Goal: Task Accomplishment & Management: Use online tool/utility

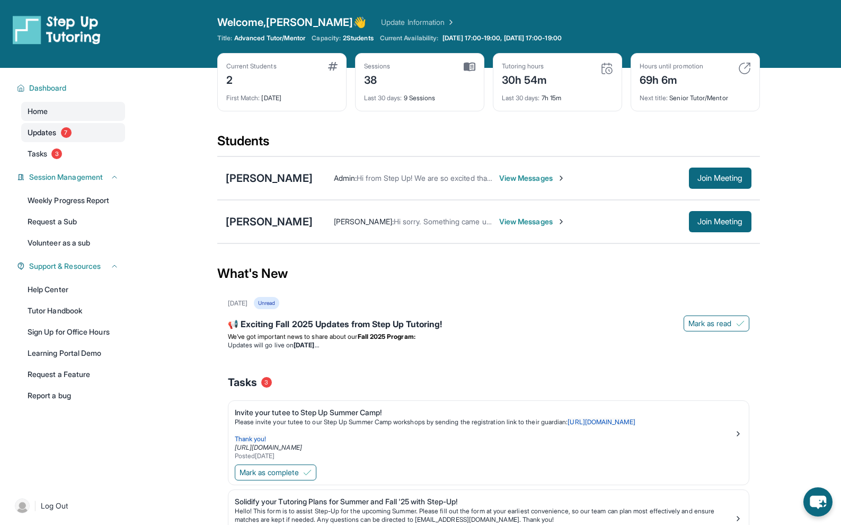
click at [48, 124] on link "Updates 7" at bounding box center [73, 132] width 104 height 19
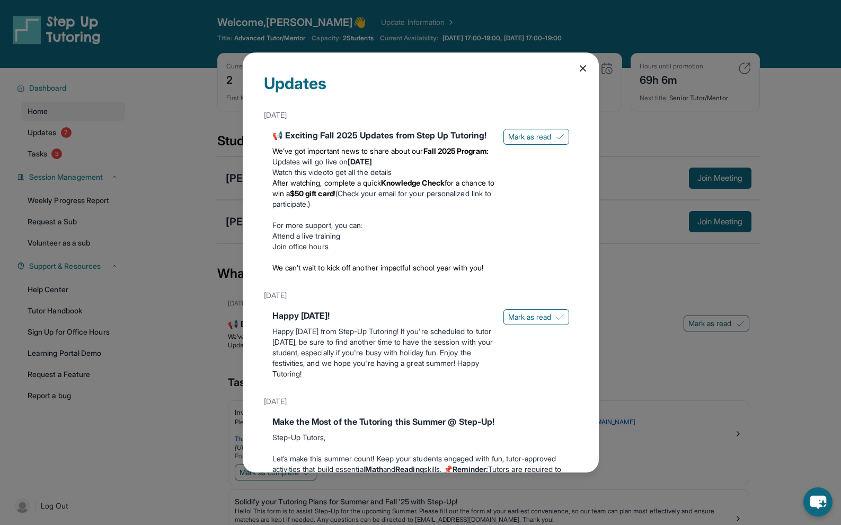
click at [54, 165] on div "Updates August 27th 📢 Exciting Fall 2025 Updates from Step Up Tutoring! We’ve g…" at bounding box center [420, 262] width 841 height 525
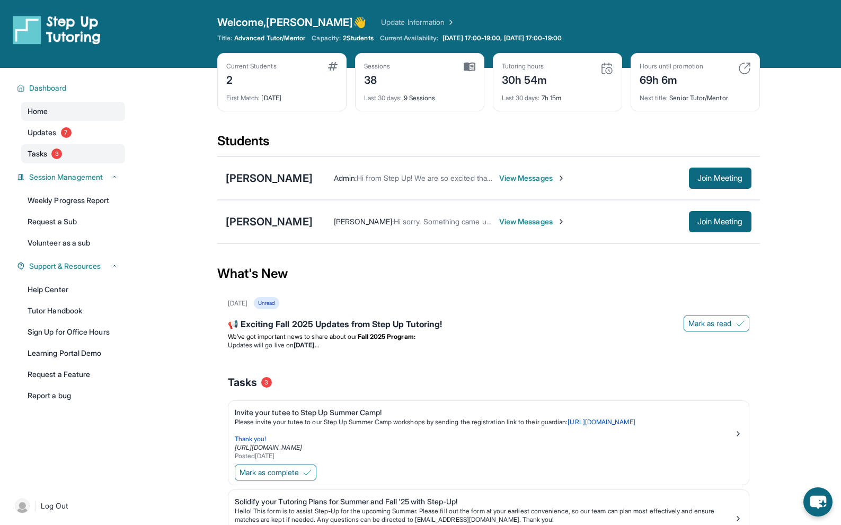
click at [51, 154] on link "Tasks 3" at bounding box center [73, 153] width 104 height 19
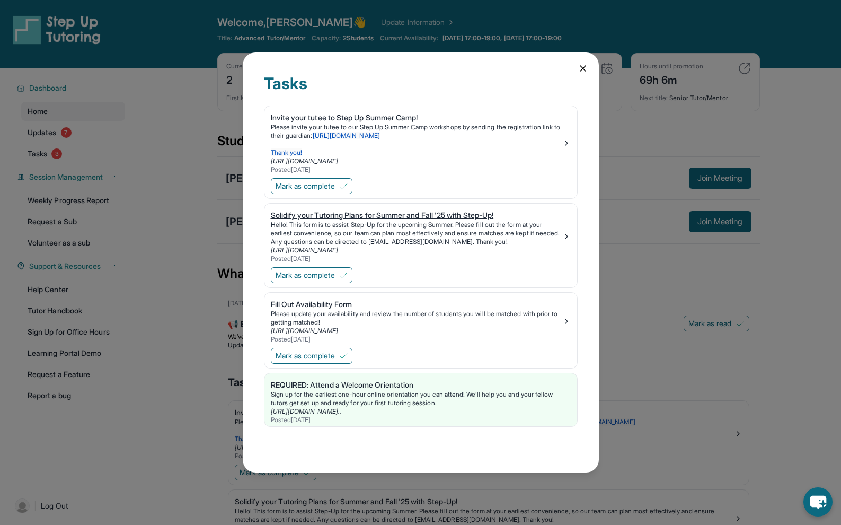
scroll to position [164, 0]
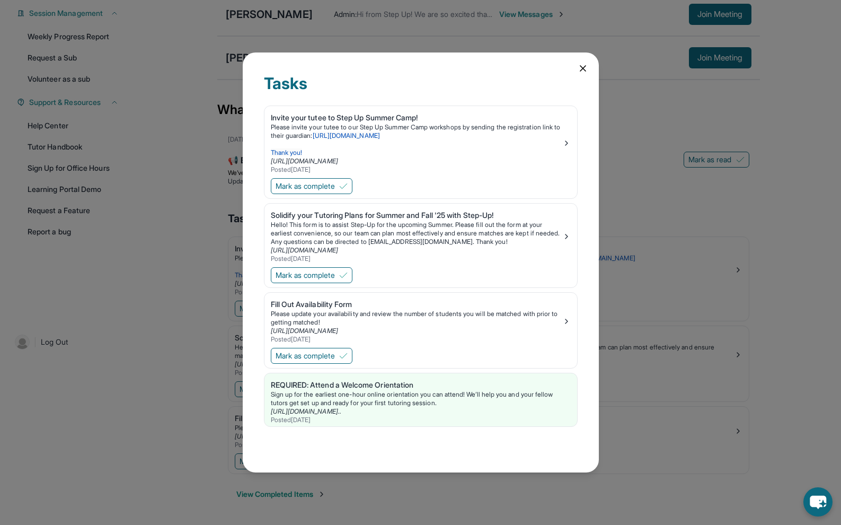
click at [198, 317] on div "Tasks Invite your tutee to Step Up Summer Camp! Please invite your tutee to our…" at bounding box center [420, 262] width 841 height 525
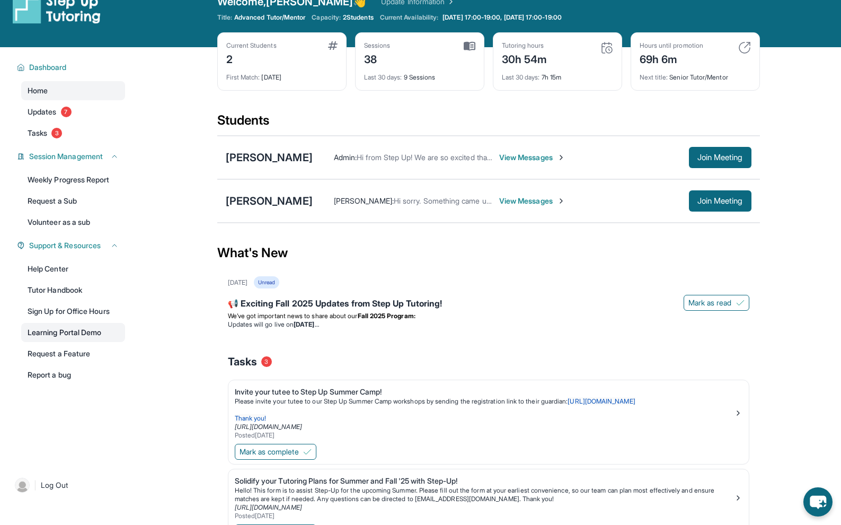
scroll to position [0, 0]
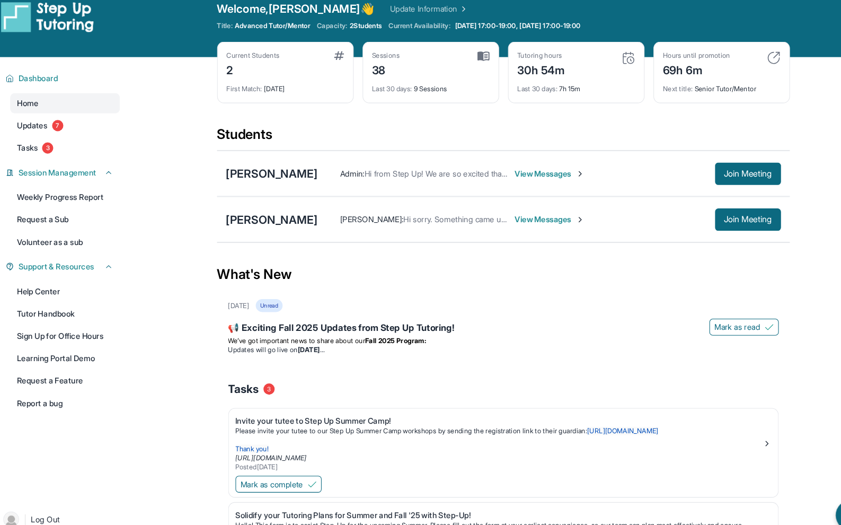
click at [755, 54] on div "Hours until promotion 69h 6m Next title : Senior Tutor/Mentor" at bounding box center [695, 82] width 129 height 58
click at [748, 62] on img at bounding box center [744, 68] width 13 height 13
click at [91, 222] on link "Request a Sub" at bounding box center [73, 221] width 104 height 19
